Goal: Information Seeking & Learning: Learn about a topic

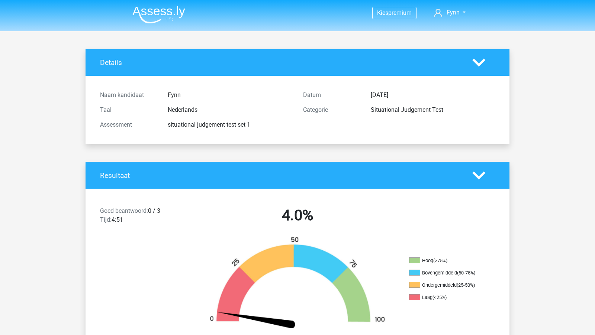
scroll to position [682, 0]
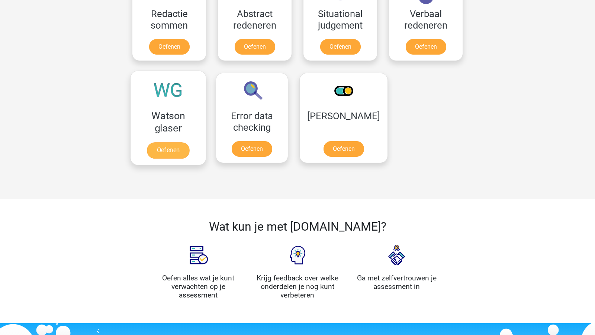
scroll to position [541, 0]
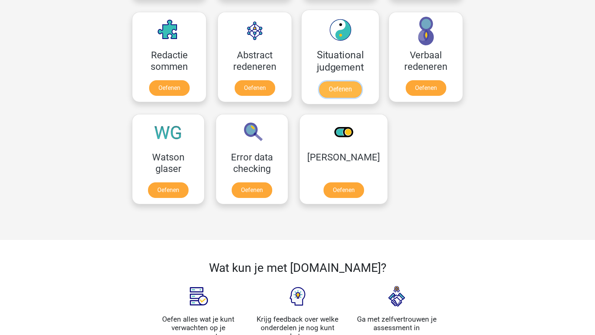
click at [341, 84] on link "Oefenen" at bounding box center [340, 89] width 42 height 16
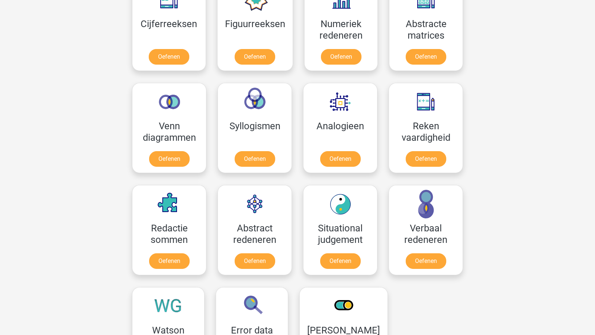
scroll to position [0, 0]
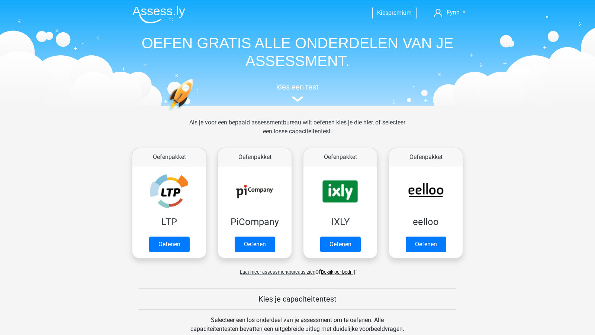
drag, startPoint x: 203, startPoint y: 38, endPoint x: 318, endPoint y: 61, distance: 117.9
click at [319, 61] on h1 "OEFEN GRATIS ALLE ONDERDELEN VAN JE ASSESSMENT." at bounding box center [297, 52] width 342 height 36
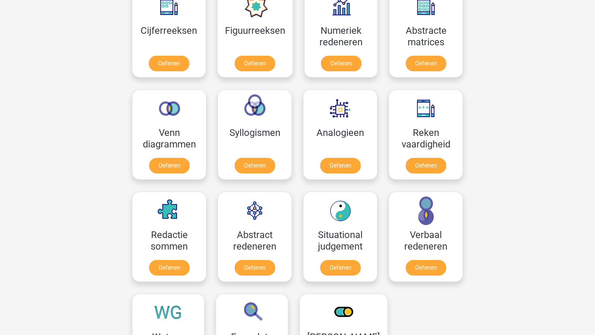
scroll to position [404, 0]
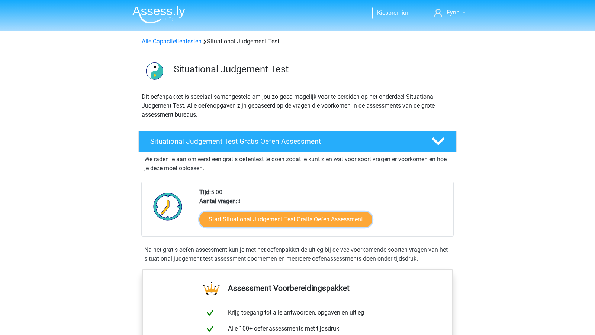
click at [242, 222] on link "Start Situational Judgement Test Gratis Oefen Assessment" at bounding box center [285, 220] width 173 height 16
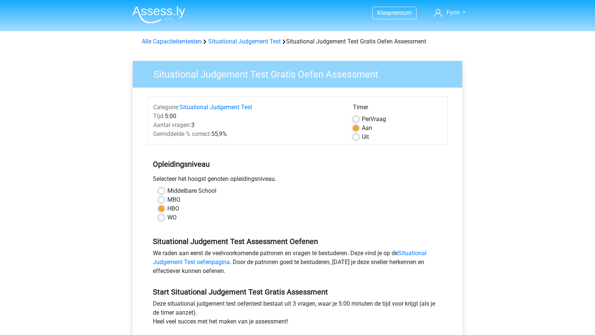
scroll to position [251, 0]
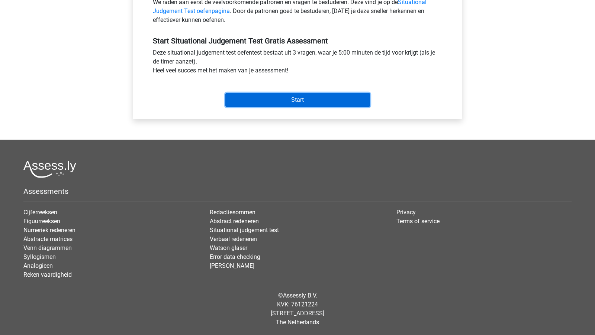
click at [261, 99] on input "Start" at bounding box center [297, 100] width 145 height 14
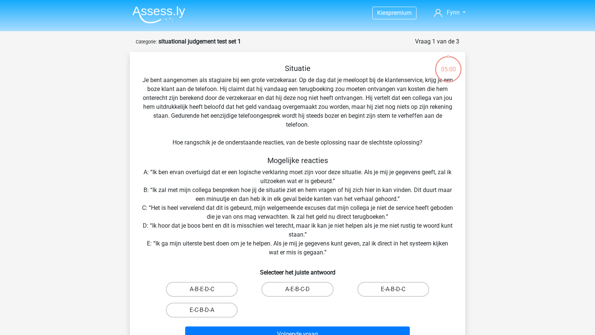
scroll to position [27, 0]
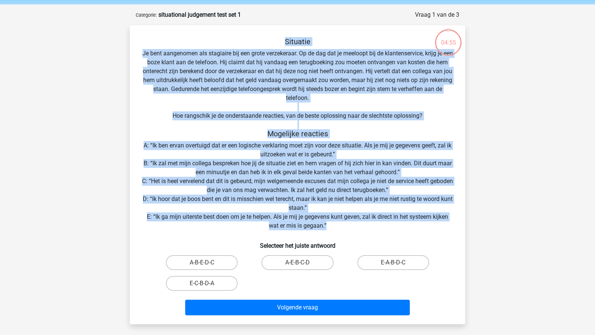
drag, startPoint x: 150, startPoint y: 45, endPoint x: 413, endPoint y: 225, distance: 318.5
click at [413, 225] on div "Situatie Je bent aangenomen als stagiaire bij een grote verzekeraar. Op de dag …" at bounding box center [297, 177] width 329 height 281
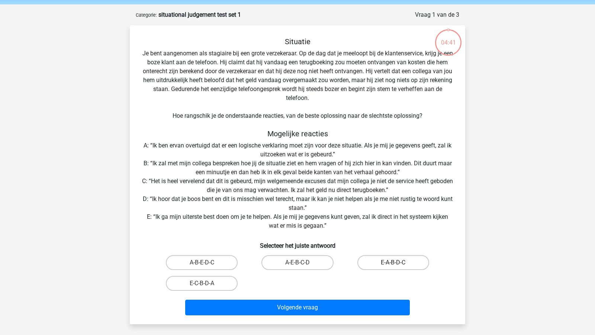
click at [378, 261] on label "E-A-B-D-C" at bounding box center [393, 262] width 72 height 15
click at [393, 263] on input "E-A-B-D-C" at bounding box center [395, 265] width 5 height 5
radio input "true"
click at [391, 260] on label "E-A-B-D-C" at bounding box center [393, 262] width 72 height 15
click at [393, 263] on input "E-A-B-D-C" at bounding box center [395, 265] width 5 height 5
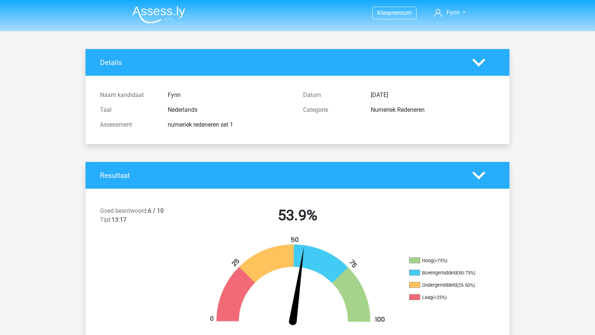
scroll to position [517, 0]
